Goal: Task Accomplishment & Management: Use online tool/utility

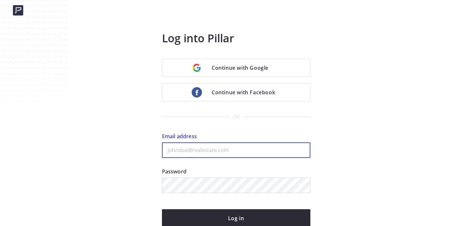
click at [206, 149] on input "Email address" at bounding box center [236, 149] width 148 height 15
type input "kenny@fastagents.com"
click at [162, 209] on button "Log in" at bounding box center [236, 218] width 148 height 18
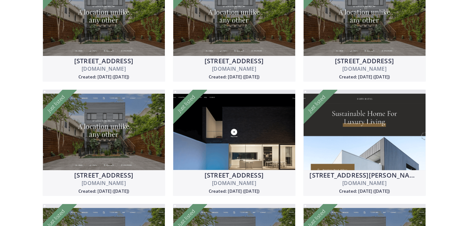
scroll to position [4618, 0]
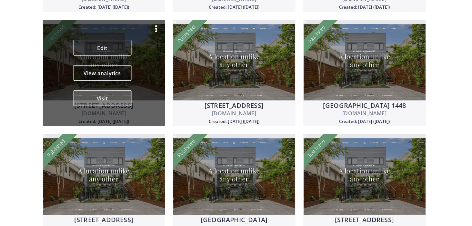
click at [100, 98] on button "Visit" at bounding box center [102, 97] width 58 height 15
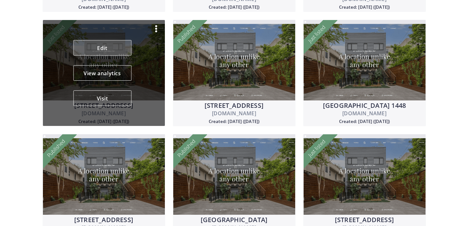
click at [113, 50] on link "Edit" at bounding box center [102, 47] width 58 height 15
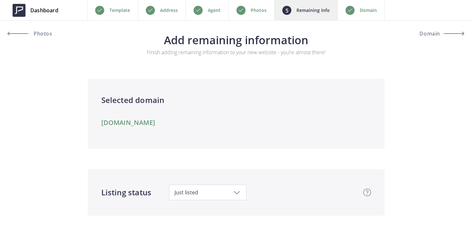
click at [156, 121] on link "[DOMAIN_NAME]" at bounding box center [128, 123] width 54 height 8
click at [366, 12] on p "Domain" at bounding box center [368, 10] width 17 height 8
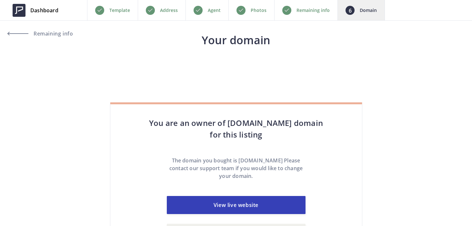
scroll to position [48, 0]
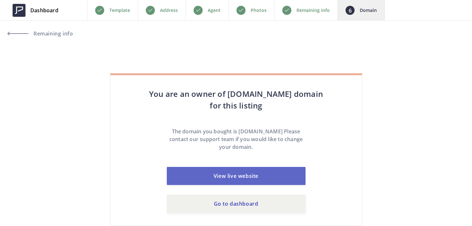
click at [235, 179] on link "View live website" at bounding box center [236, 176] width 139 height 18
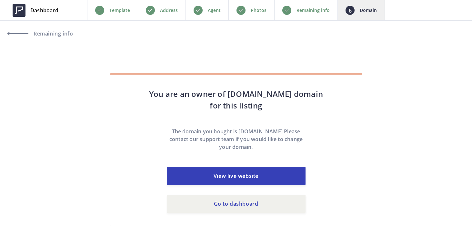
scroll to position [0, 0]
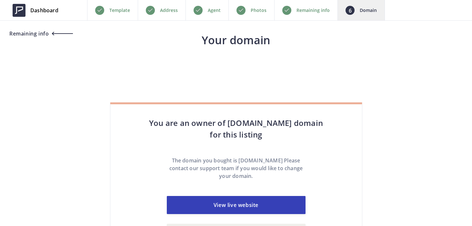
click at [63, 36] on link "Remaining info" at bounding box center [40, 33] width 65 height 15
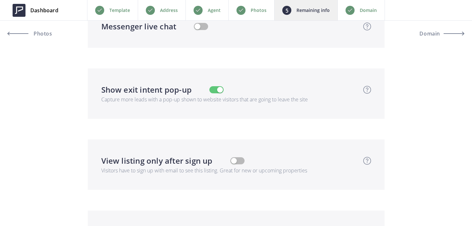
scroll to position [2102, 0]
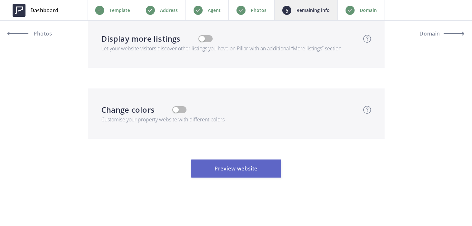
click at [243, 171] on button "Preview website" at bounding box center [236, 168] width 90 height 18
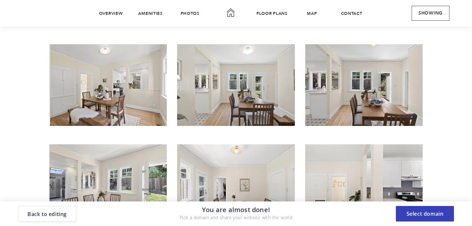
scroll to position [1257, 0]
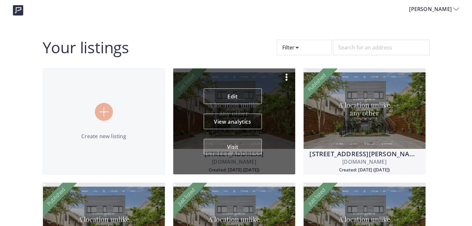
drag, startPoint x: 219, startPoint y: 148, endPoint x: 259, endPoint y: 148, distance: 40.3
click at [259, 148] on button "Visit" at bounding box center [233, 146] width 58 height 15
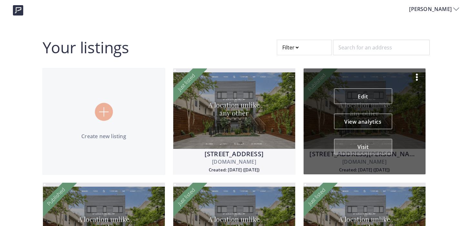
click at [366, 147] on button "Visit" at bounding box center [363, 146] width 58 height 15
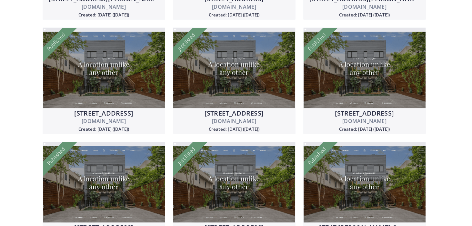
scroll to position [8152, 0]
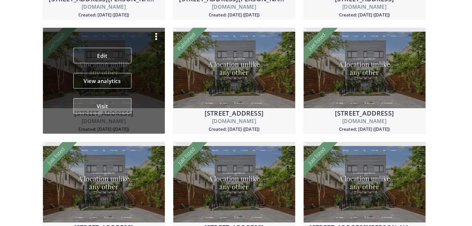
click at [114, 109] on button "Visit" at bounding box center [102, 105] width 58 height 15
